Goal: Entertainment & Leisure: Consume media (video, audio)

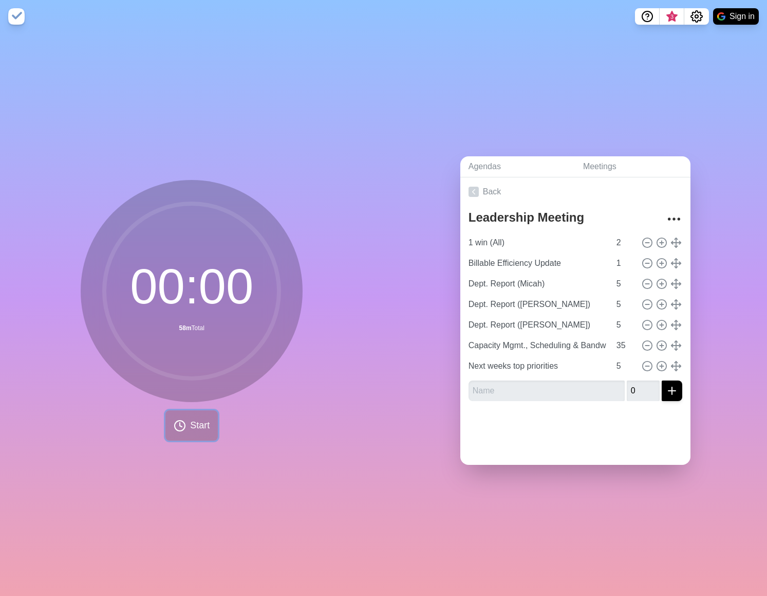
click at [203, 418] on span "Start" at bounding box center [200, 425] width 20 height 14
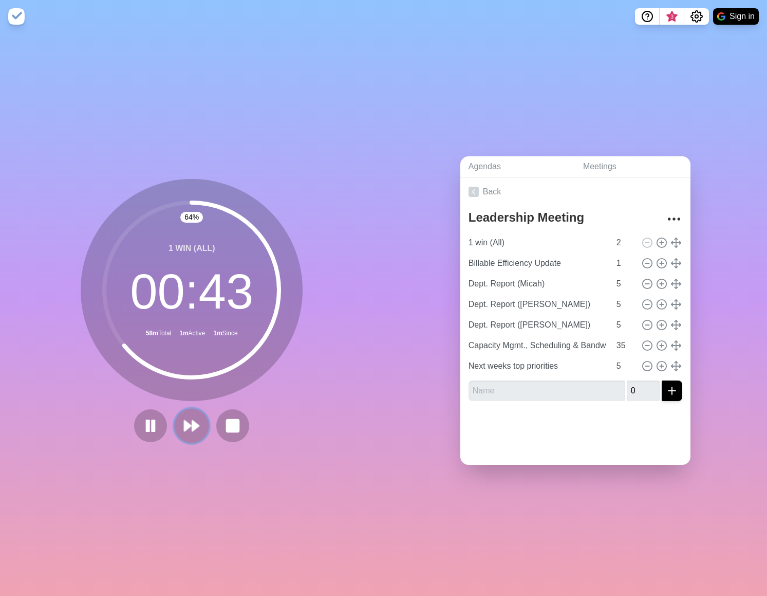
click at [195, 419] on icon at bounding box center [191, 425] width 17 height 17
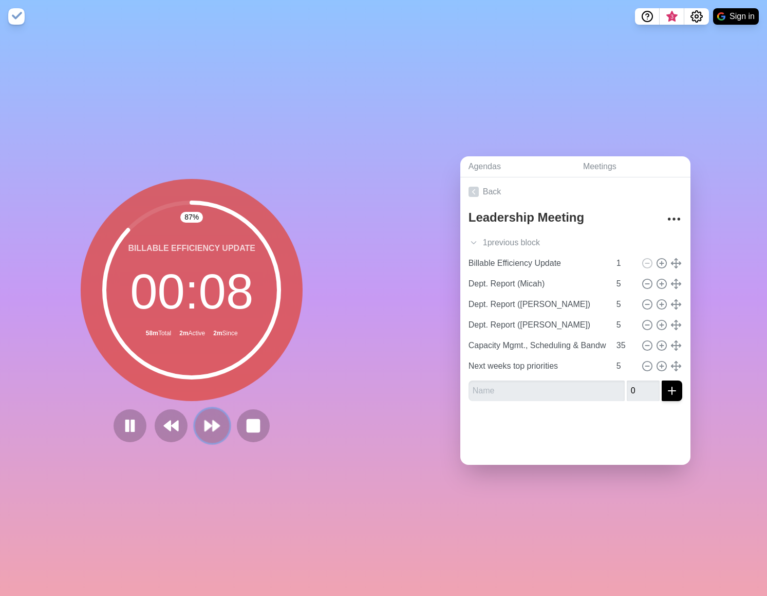
click at [205, 417] on icon at bounding box center [211, 425] width 17 height 17
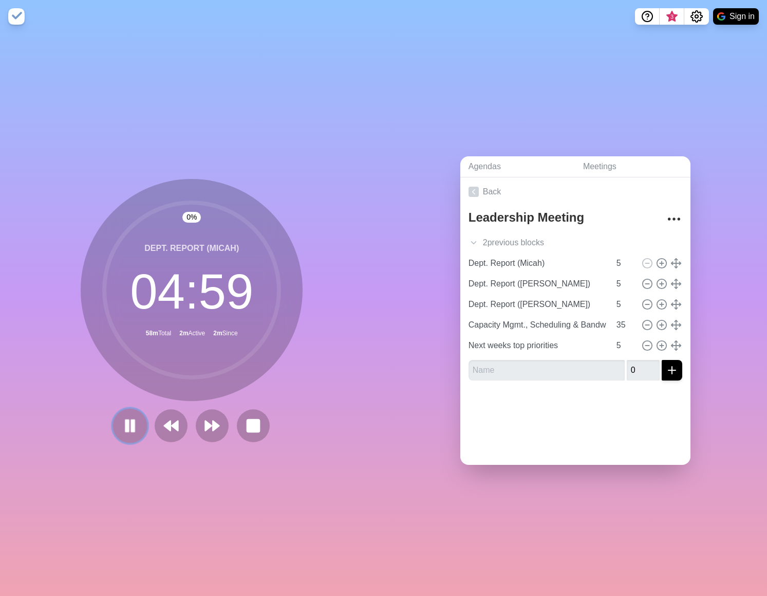
click at [135, 418] on button at bounding box center [130, 425] width 34 height 34
click at [136, 414] on button at bounding box center [130, 425] width 34 height 34
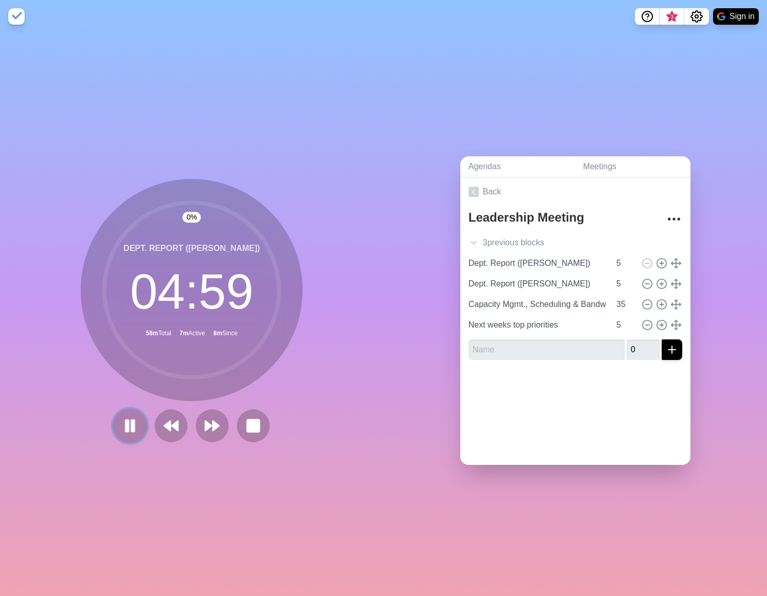
click at [129, 417] on icon at bounding box center [129, 425] width 17 height 17
click at [129, 417] on icon at bounding box center [130, 425] width 16 height 16
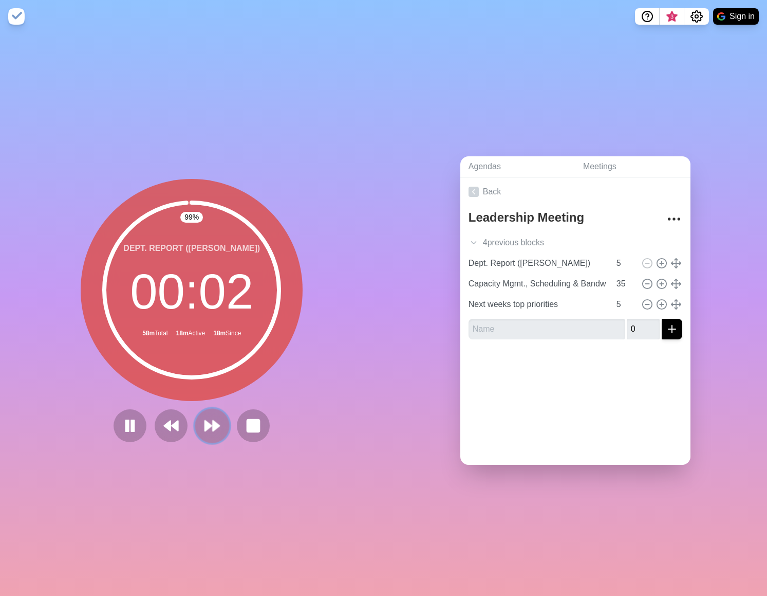
click at [213, 425] on polygon at bounding box center [216, 425] width 7 height 10
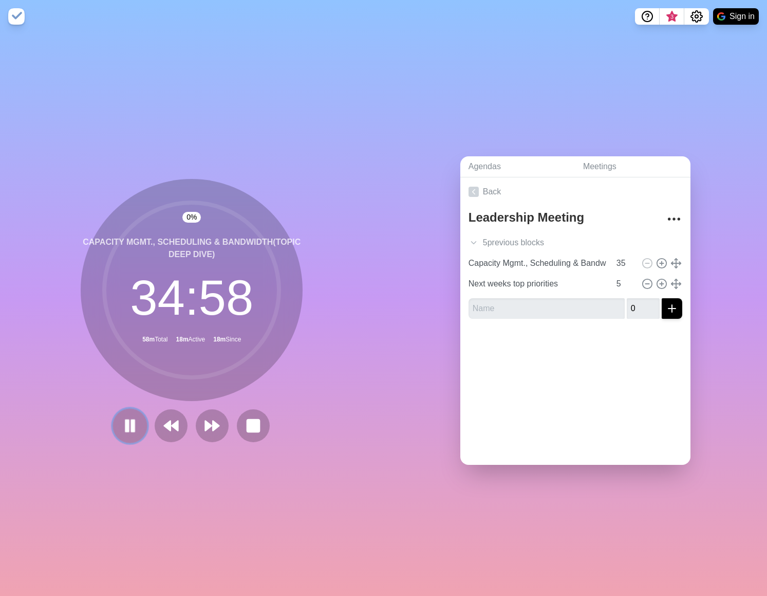
click at [117, 418] on button at bounding box center [130, 425] width 34 height 34
click at [125, 417] on icon at bounding box center [129, 425] width 17 height 17
